Goal: Information Seeking & Learning: Understand process/instructions

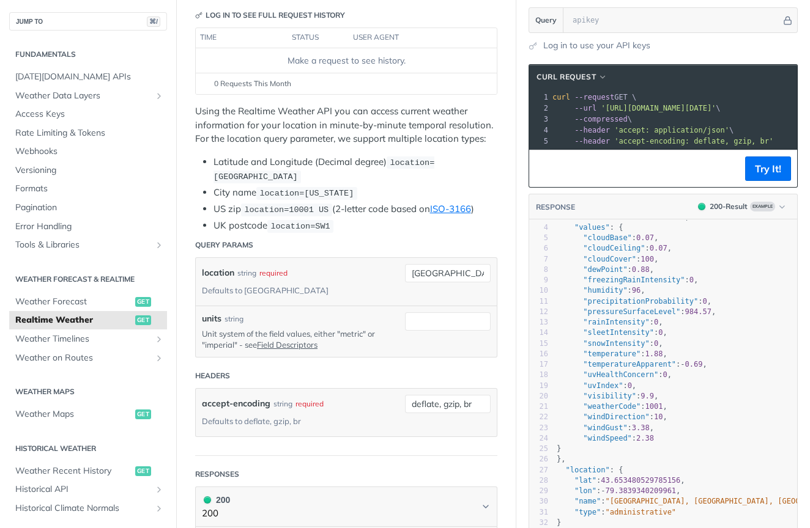
scroll to position [149, 0]
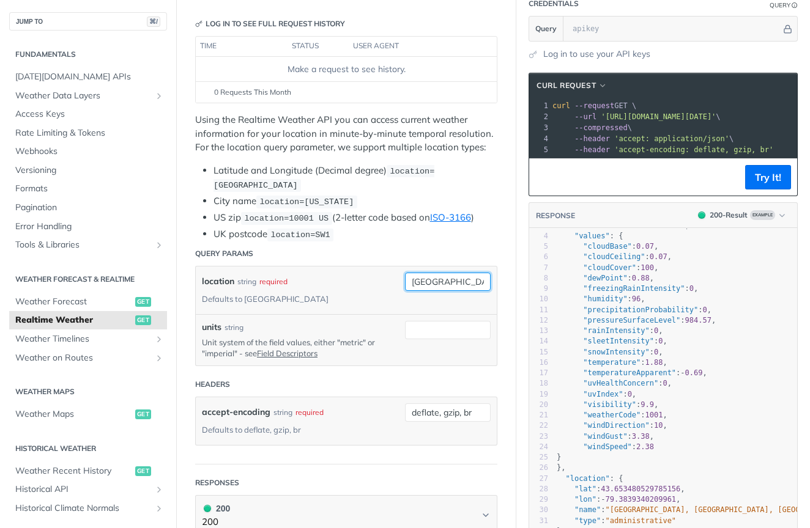
click at [430, 276] on input "[GEOGRAPHIC_DATA]" at bounding box center [448, 282] width 86 height 18
type input "[PERSON_NAME]"
click at [460, 228] on li "UK postcode location=SW1" at bounding box center [355, 235] width 284 height 14
click at [776, 166] on button "Try It!" at bounding box center [768, 177] width 46 height 24
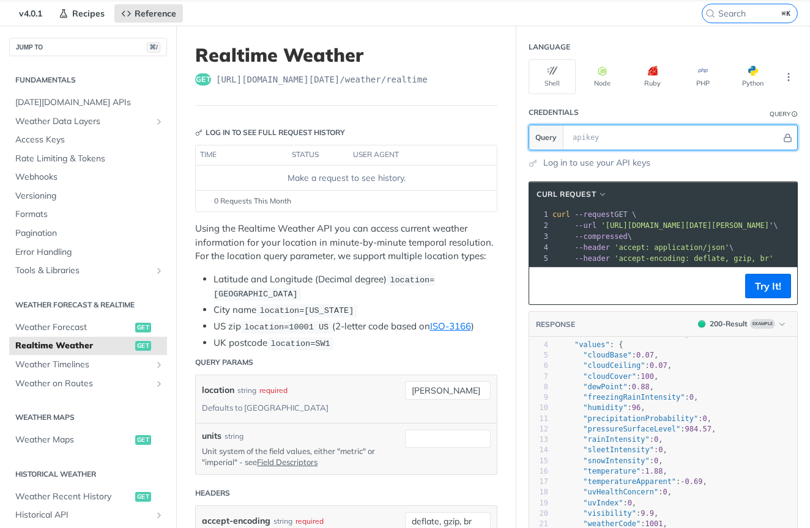
scroll to position [39, 0]
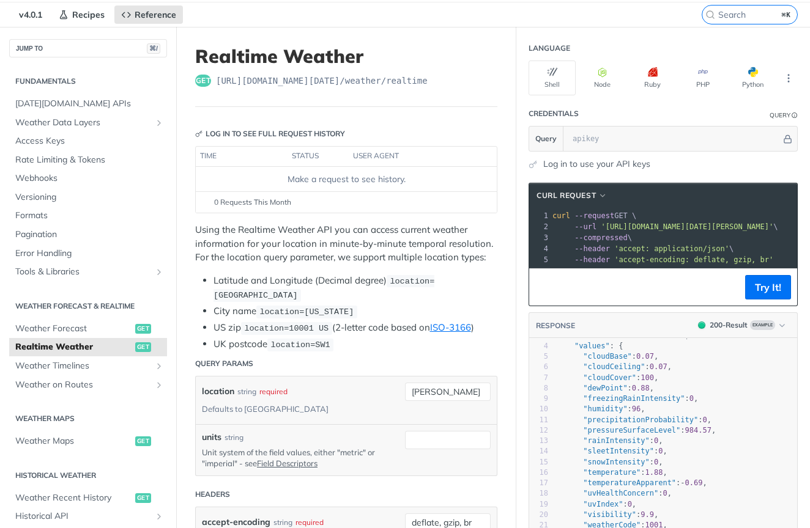
click at [616, 163] on link "Log in to use your API keys" at bounding box center [596, 164] width 107 height 13
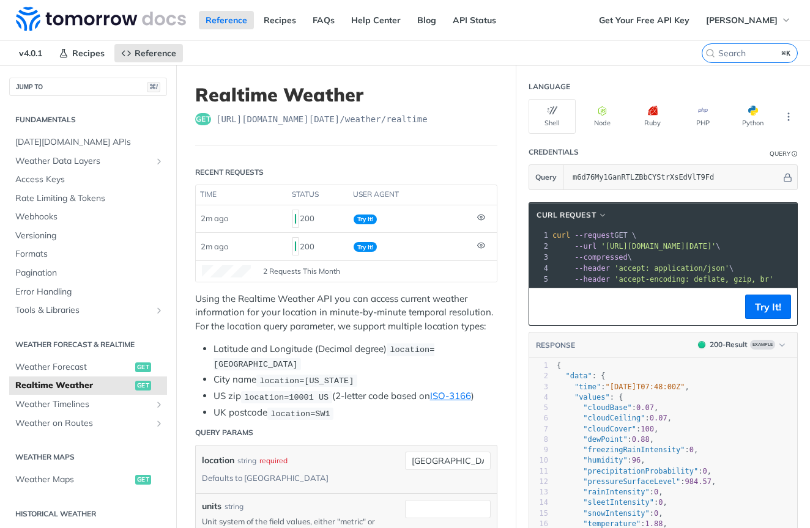
click at [314, 347] on li "Latitude and Longitude (Decimal degree) location=[GEOGRAPHIC_DATA]" at bounding box center [355, 357] width 284 height 29
click at [733, 60] on label "⌘K" at bounding box center [750, 53] width 96 height 20
click at [733, 59] on input "⌘K" at bounding box center [766, 53] width 97 height 11
click at [733, 54] on input "search" at bounding box center [734, 53] width 125 height 11
paste input "weatherCode"
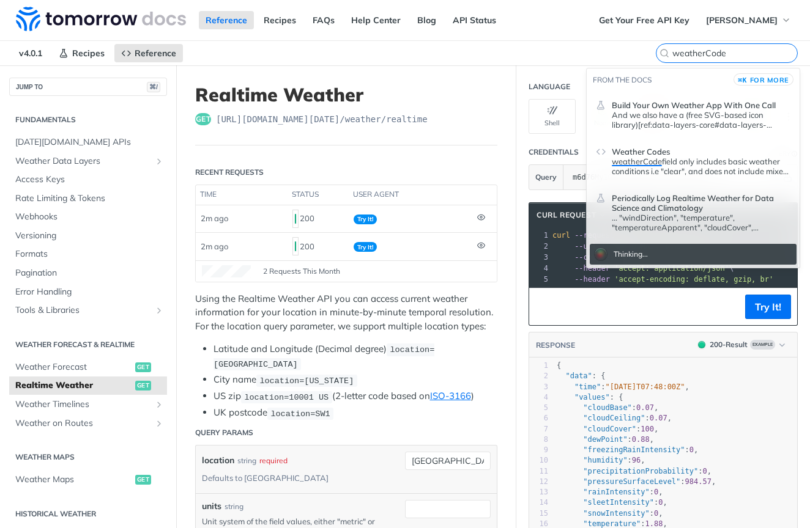
type input "weatherCode"
click at [635, 160] on span "weatherCode" at bounding box center [637, 162] width 50 height 10
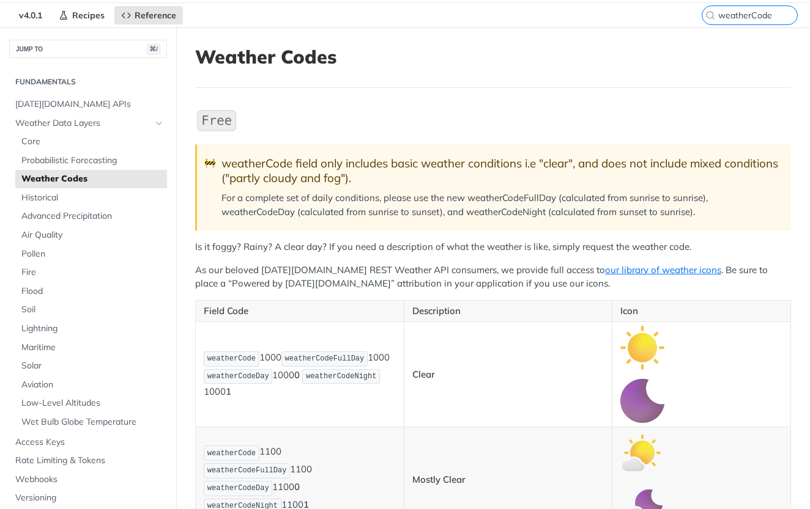
scroll to position [483, 0]
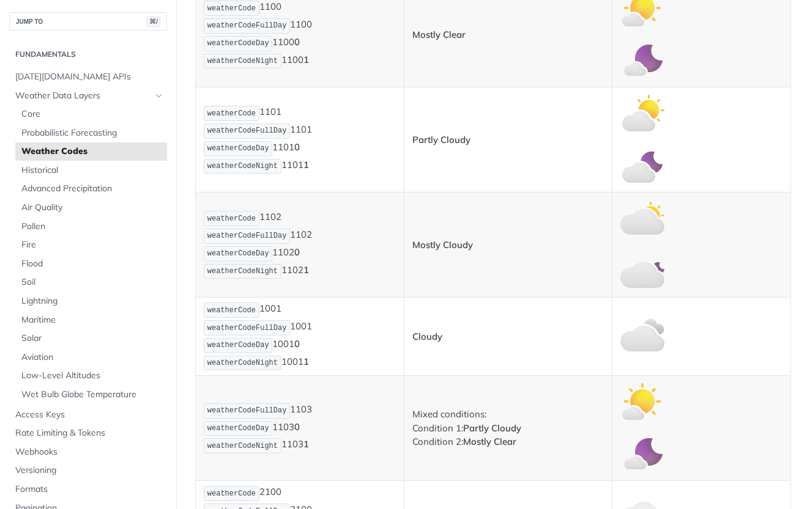
click at [363, 267] on p "weatherCode 1102 weatherCodeFullDay 1102 weatherCodeDay 1102 0 weatherCodeNight…" at bounding box center [300, 245] width 192 height 70
click at [437, 336] on strong "Cloudy" at bounding box center [427, 337] width 30 height 12
copy strong "Cloudy"
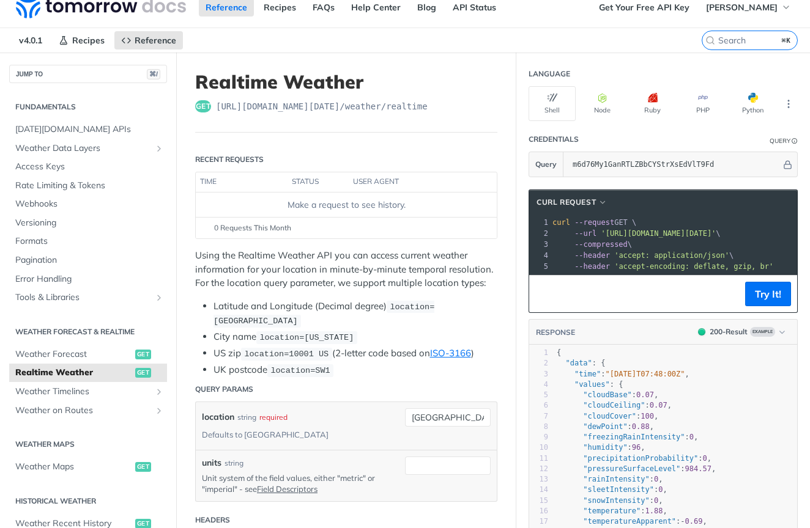
scroll to position [16, 0]
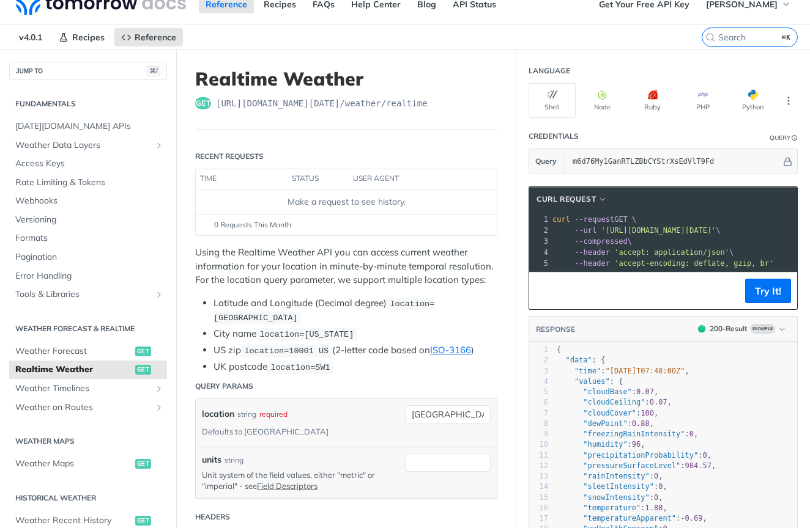
click at [691, 229] on span "'[URL][DOMAIN_NAME][DATE]'" at bounding box center [658, 230] width 115 height 9
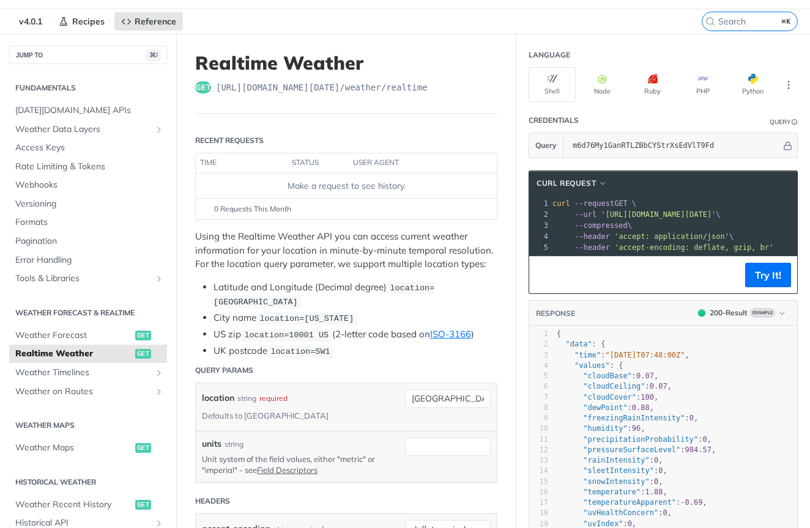
scroll to position [35, 0]
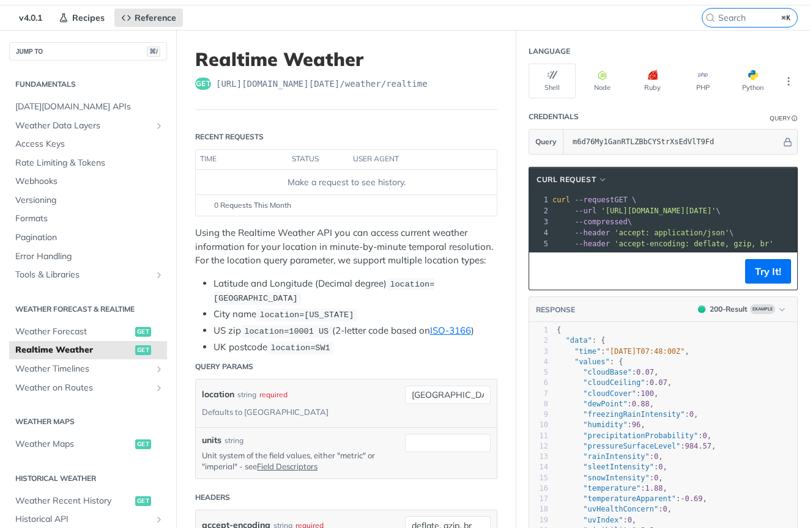
click at [688, 213] on span "'[URL][DOMAIN_NAME][DATE]'" at bounding box center [658, 211] width 115 height 9
drag, startPoint x: 678, startPoint y: 213, endPoint x: 648, endPoint y: 209, distance: 29.7
click at [649, 209] on span "'[URL][DOMAIN_NAME][DATE]'" at bounding box center [658, 211] width 115 height 9
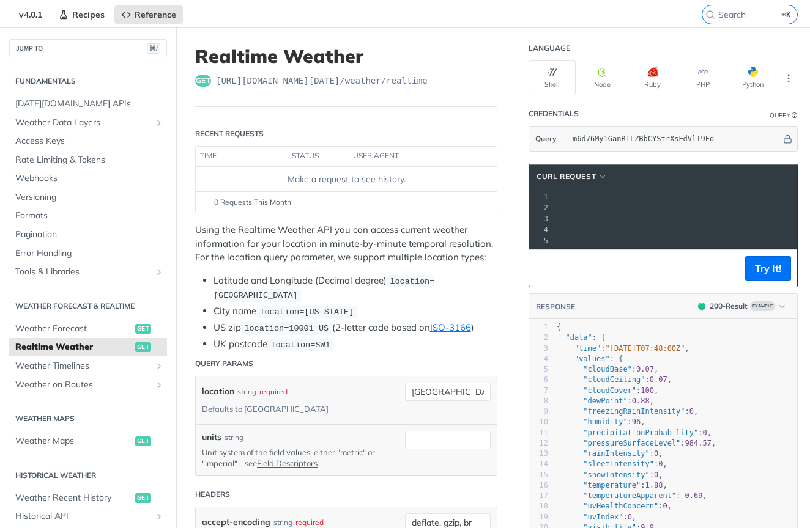
scroll to position [0, 234]
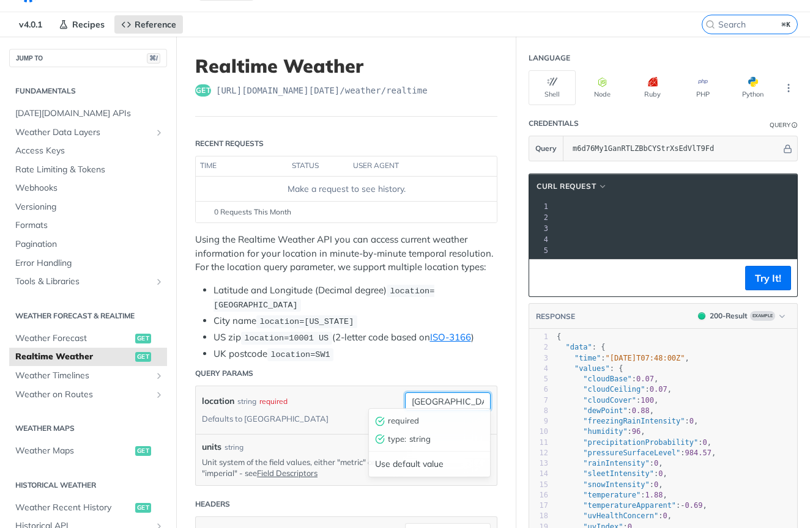
click at [438, 393] on input "[GEOGRAPHIC_DATA]" at bounding box center [448, 402] width 86 height 18
type input "w"
type input "[PERSON_NAME]"
click at [759, 276] on button "Try It!" at bounding box center [768, 278] width 46 height 24
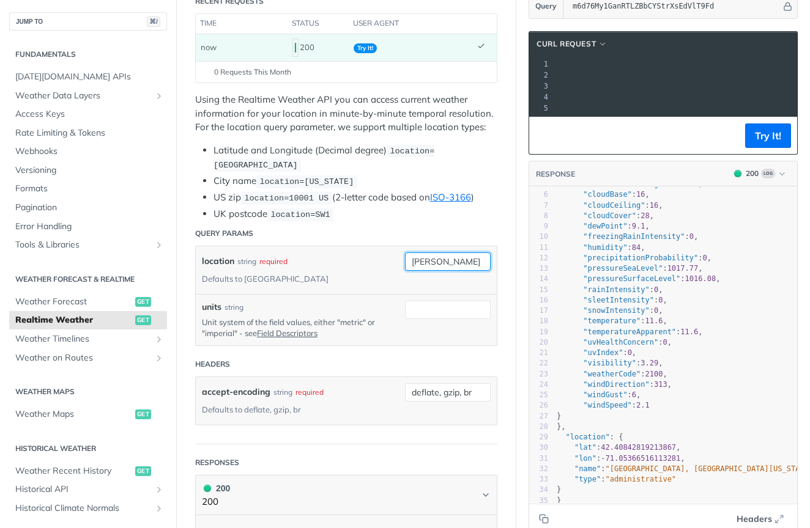
click at [440, 254] on input "[PERSON_NAME]" at bounding box center [448, 262] width 86 height 18
type input "98208"
click at [775, 124] on button "Try It!" at bounding box center [768, 136] width 46 height 24
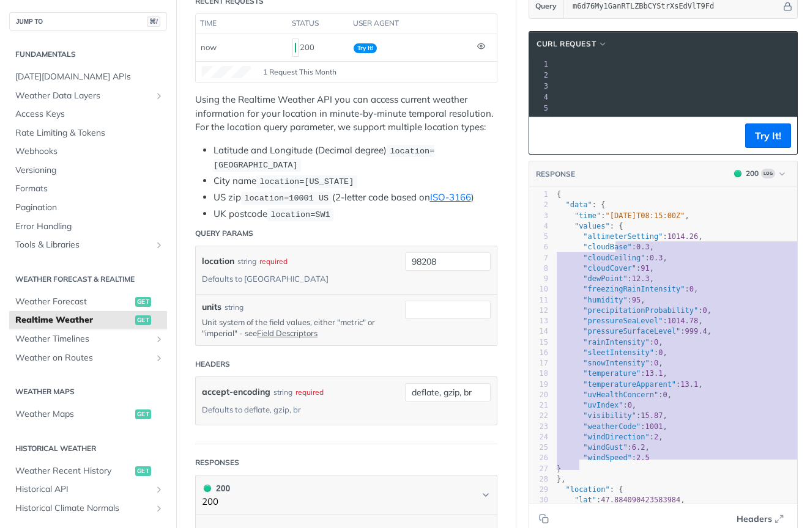
type textarea "{ "altimeterSetting": 1014.26, "cloudBase": 0.3, "cloudCeiling": 0.3, "cloudCov…"
drag, startPoint x: 582, startPoint y: 454, endPoint x: 620, endPoint y: 223, distance: 233.7
click at [620, 223] on div "1 { 2 "data" : { 3 "time" : "[DATE]T08:15:00Z" , 4 "values" : { 5 "altimeterSet…" at bounding box center [762, 374] width 417 height 369
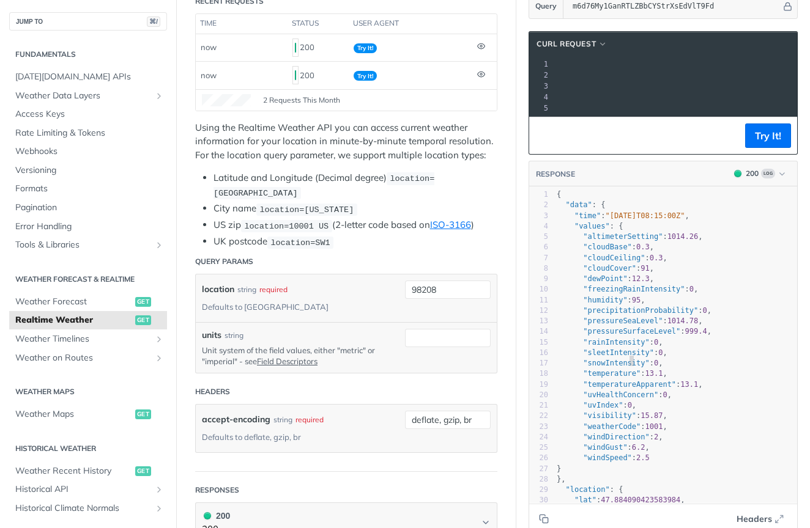
click at [628, 363] on span ""snowIntensity"" at bounding box center [616, 363] width 66 height 9
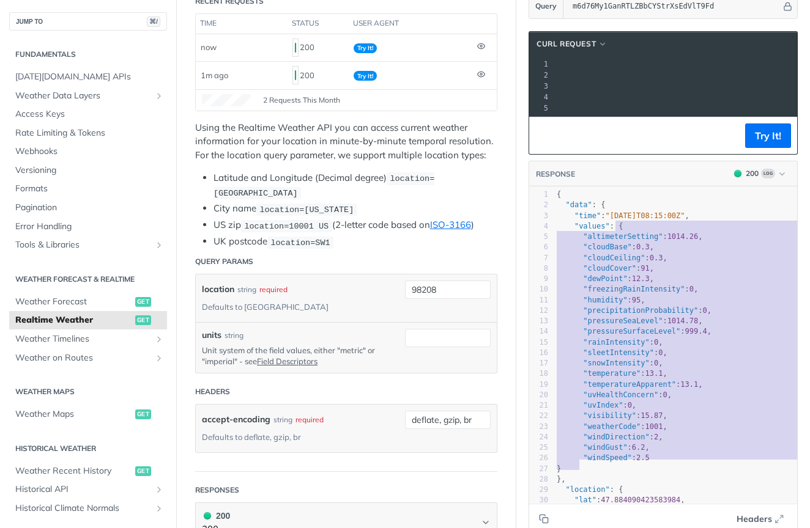
type textarea "{ "altimeterSetting": 1014.26, "cloudBase": 0.3, "cloudCeiling": 0.3, "cloudCov…"
drag, startPoint x: 587, startPoint y: 462, endPoint x: 619, endPoint y: 226, distance: 238.3
click at [619, 226] on div "1 { 2 "data" : { 3 "time" : "[DATE]T08:15:00Z" , 4 "values" : { 5 "altimeterSet…" at bounding box center [762, 374] width 417 height 369
